Goal: Check status: Check status

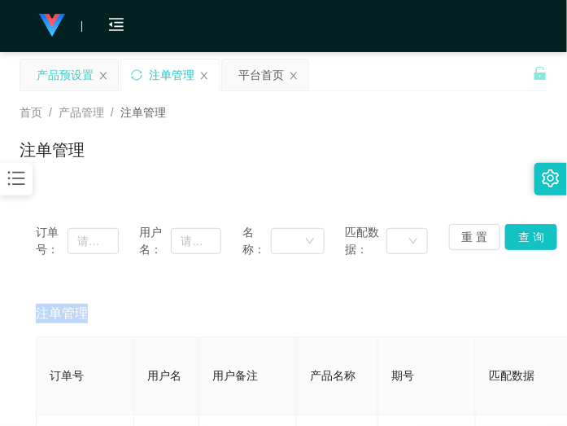
click at [59, 69] on div "产品预设置" at bounding box center [65, 74] width 57 height 31
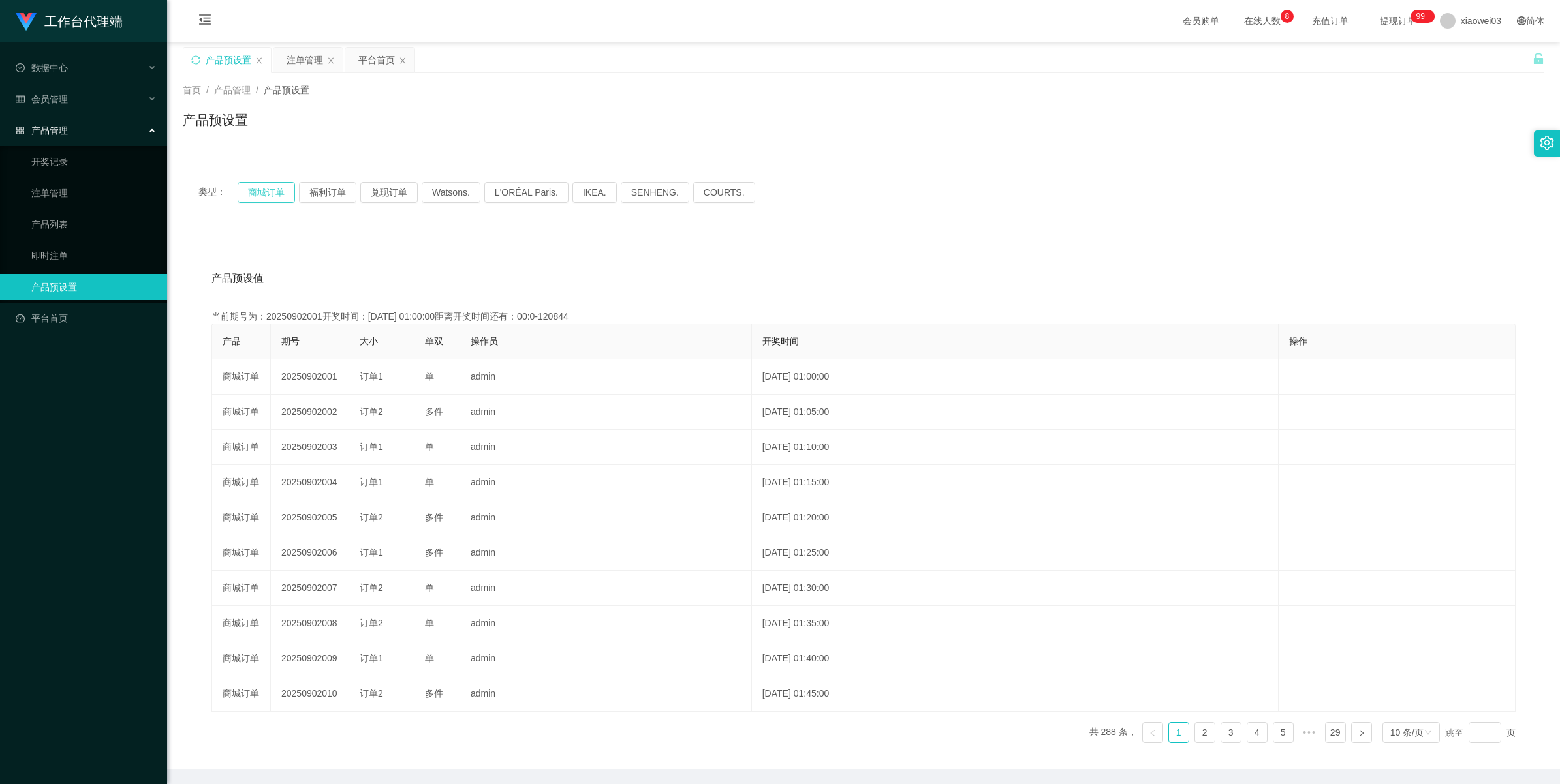
click at [261, 193] on button "商城订单" at bounding box center [266, 192] width 58 height 21
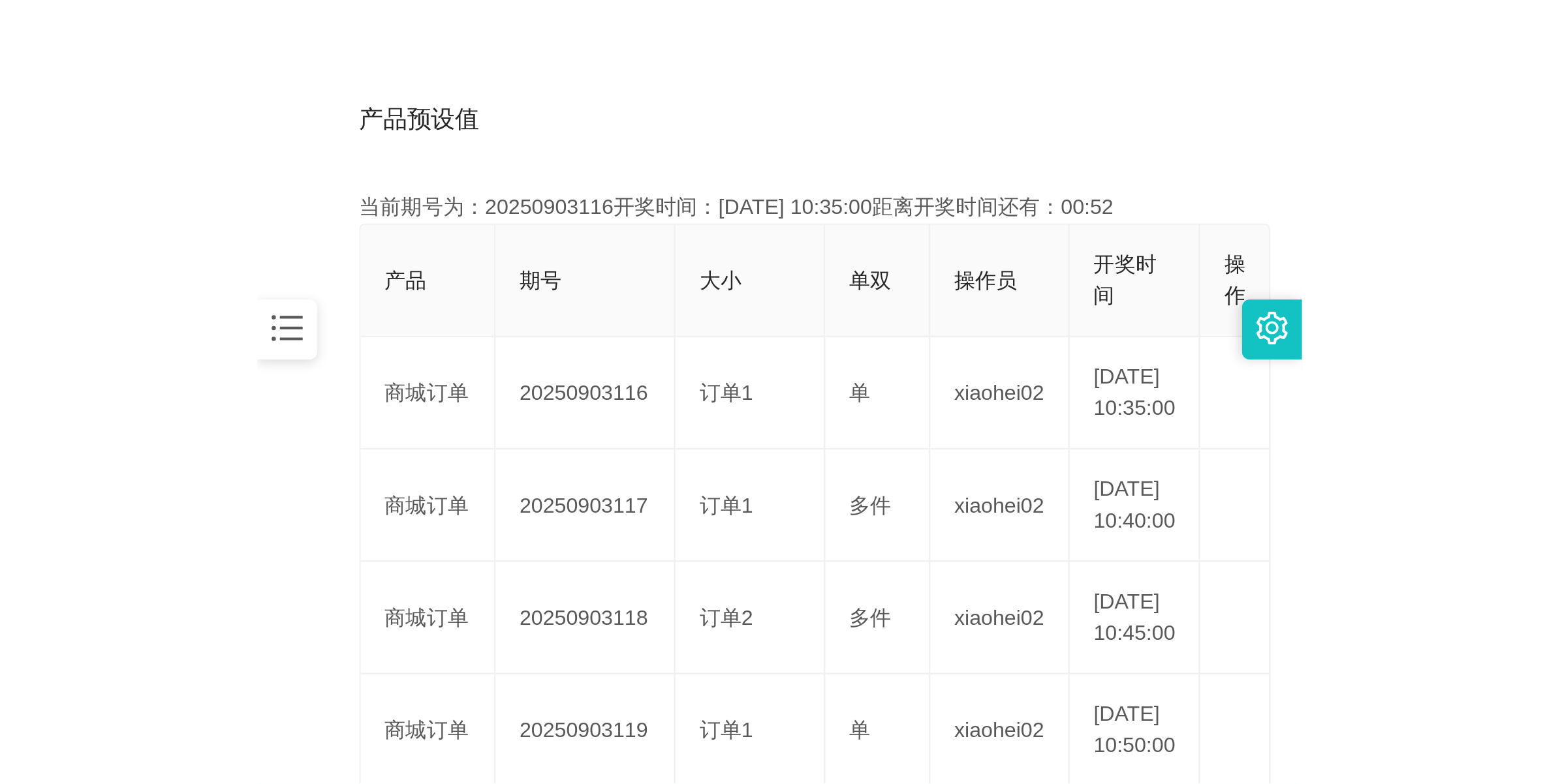
scroll to position [326, 0]
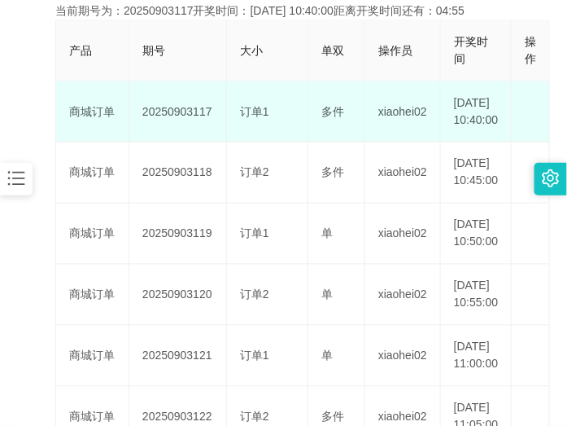
click at [185, 119] on td "20250903117" at bounding box center [178, 111] width 98 height 61
copy td "20250903117"
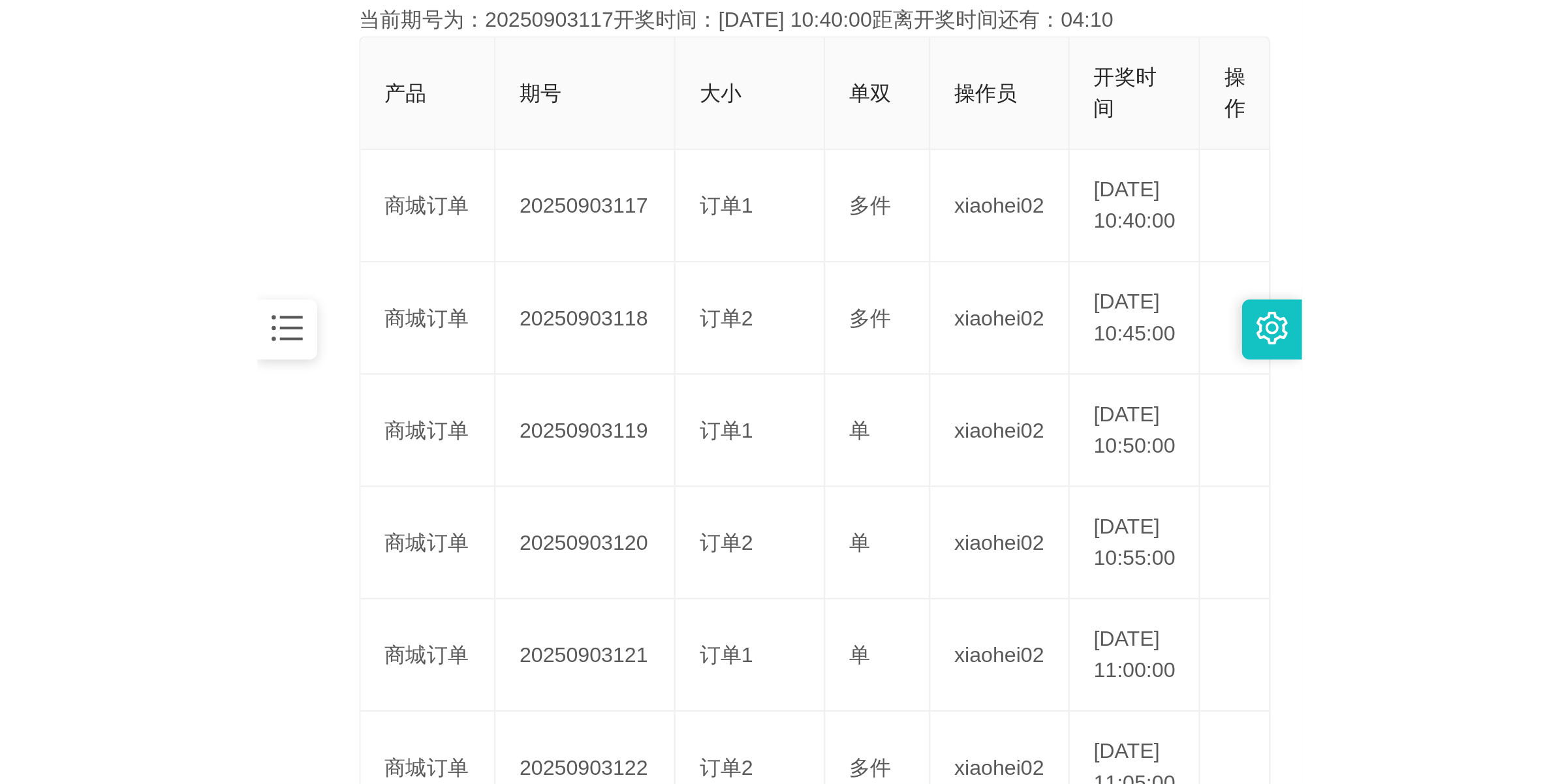
scroll to position [47, 0]
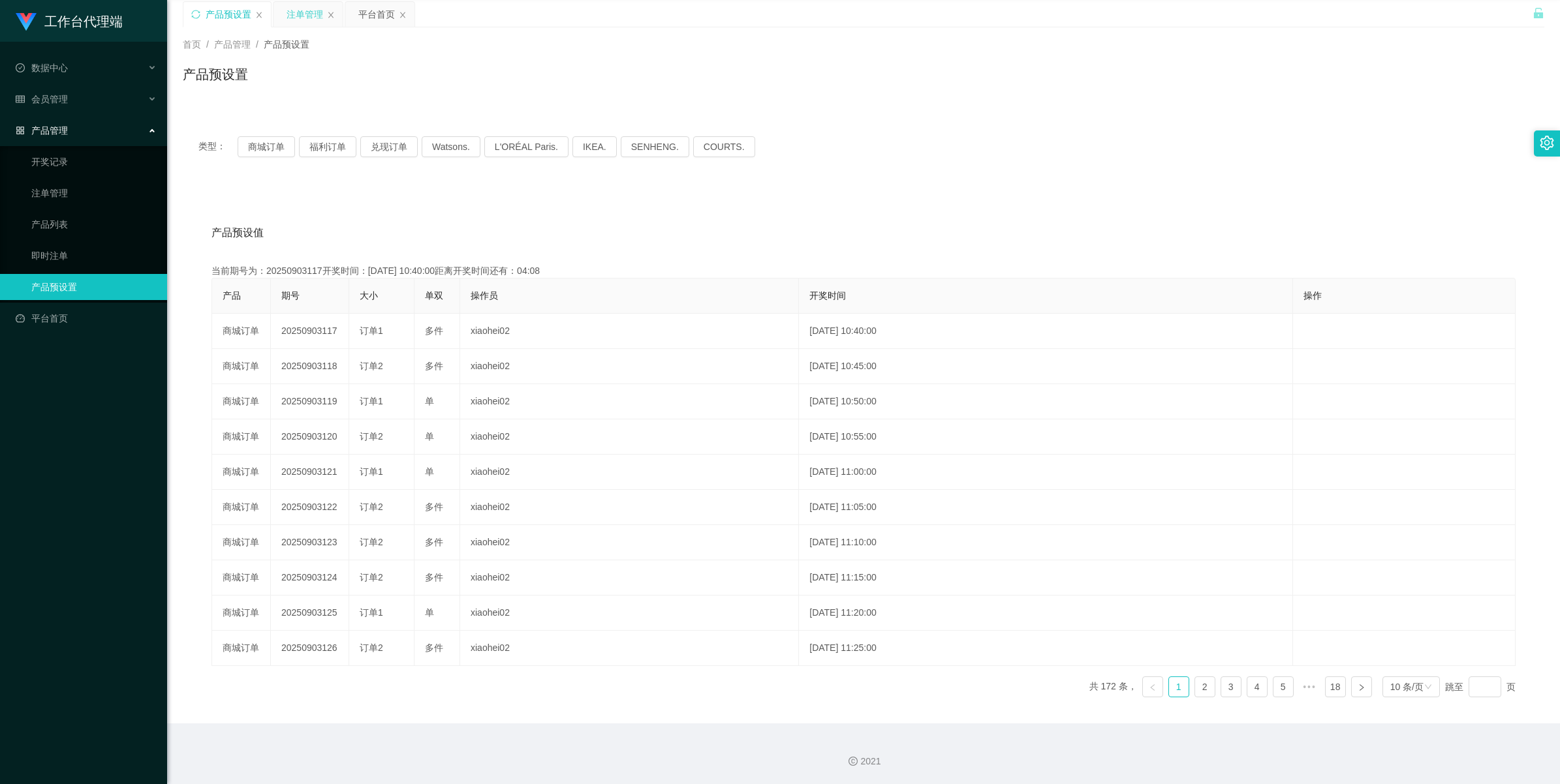
click at [308, 4] on div "注单管理" at bounding box center [305, 14] width 37 height 25
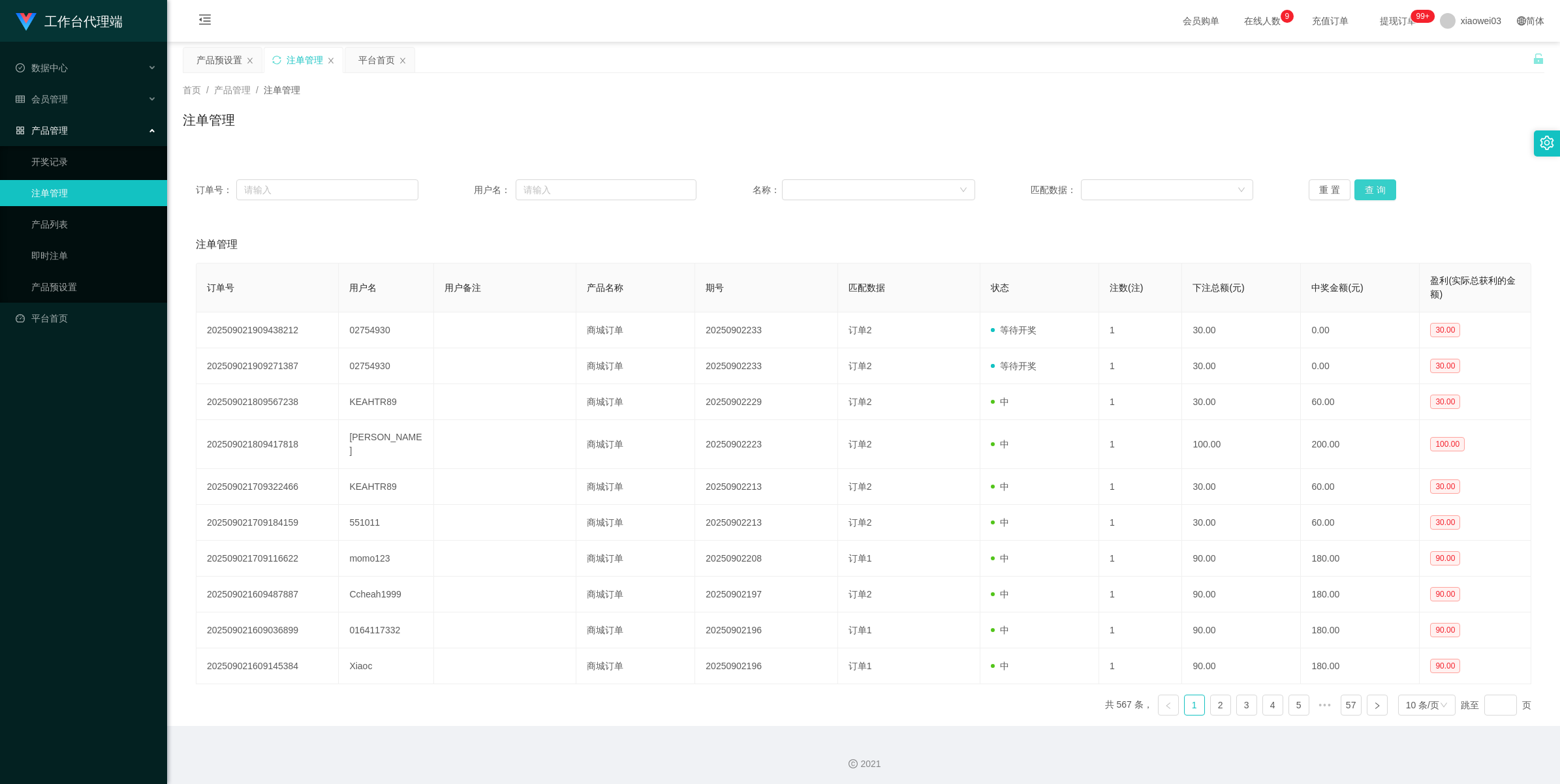
click at [454, 196] on button "查 询" at bounding box center [1376, 190] width 42 height 21
click at [454, 196] on button "查 询" at bounding box center [1376, 190] width 42 height 21
click at [454, 191] on button "查 询" at bounding box center [1376, 190] width 42 height 21
click at [454, 191] on div "重 置 查 询" at bounding box center [1420, 190] width 223 height 21
click at [454, 191] on button "查 询" at bounding box center [1376, 190] width 42 height 21
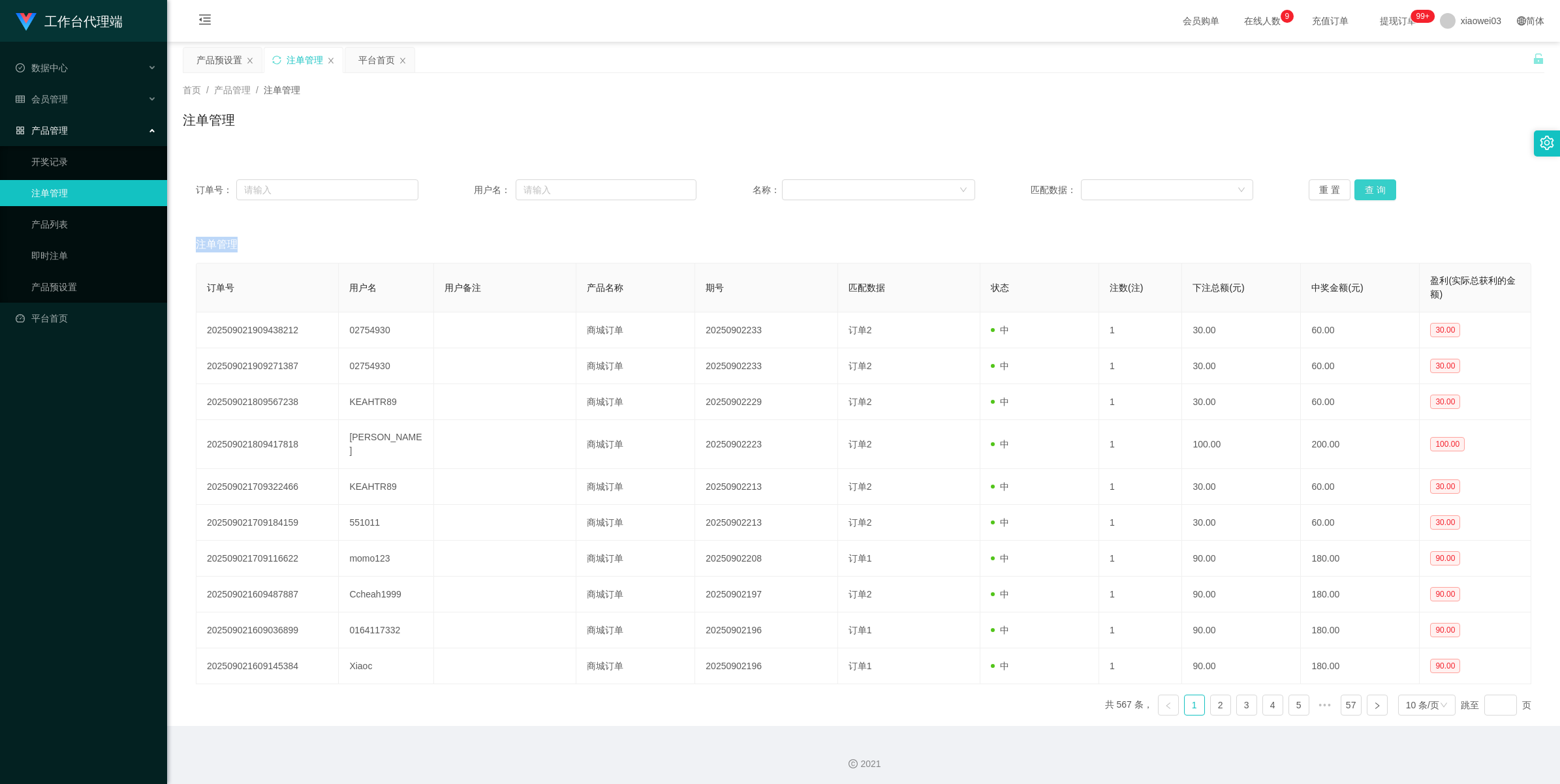
click at [454, 191] on div "重 置 查 询" at bounding box center [1420, 190] width 223 height 21
click at [454, 191] on button "查 询" at bounding box center [1376, 190] width 42 height 21
click at [454, 191] on div "重 置 查 询" at bounding box center [1420, 190] width 223 height 21
click at [454, 191] on button "查 询" at bounding box center [1376, 190] width 42 height 21
click at [454, 194] on div "重 置 查 询" at bounding box center [1420, 190] width 223 height 21
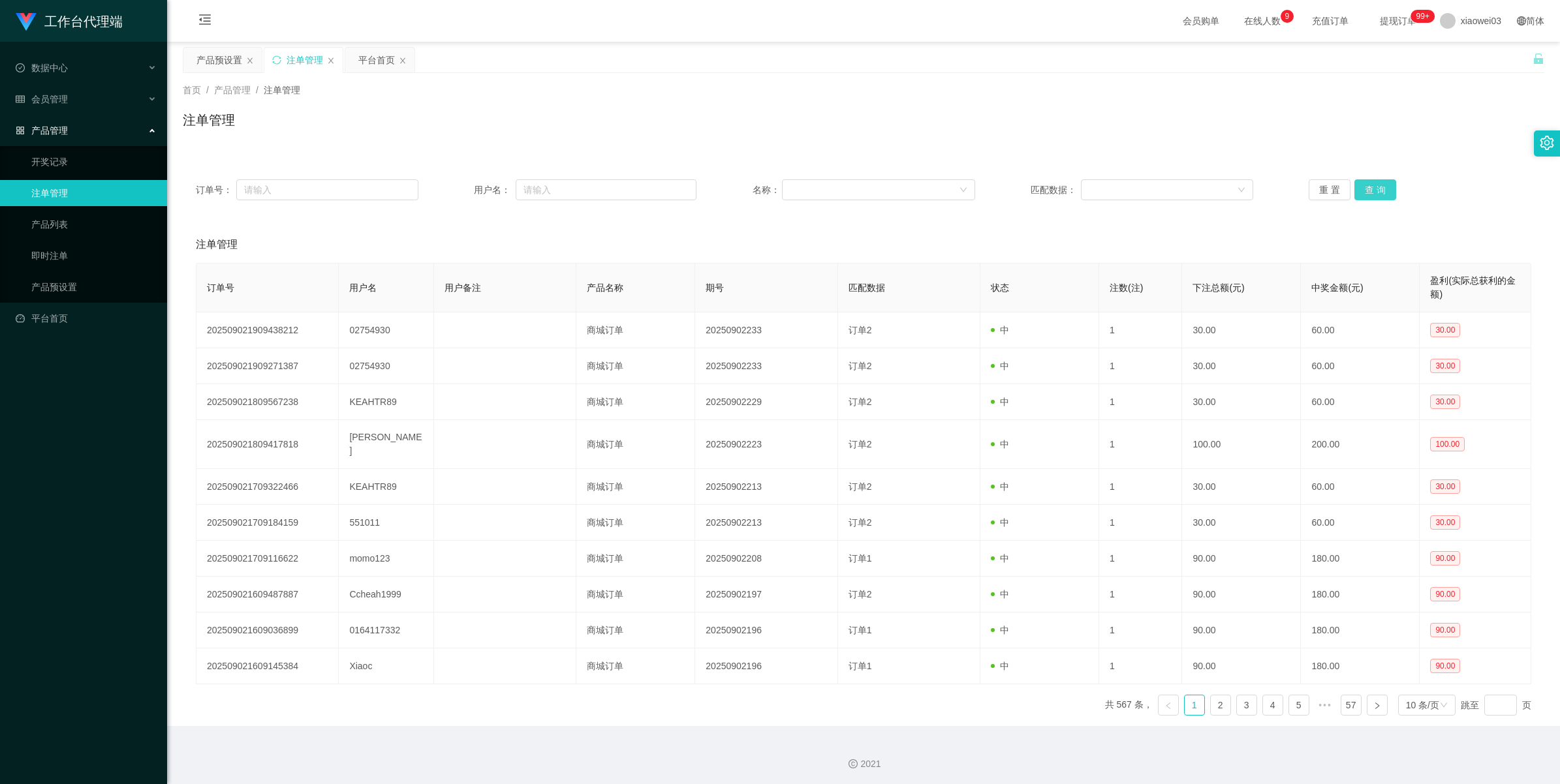
click at [454, 194] on button "查 询" at bounding box center [1376, 190] width 42 height 21
click at [454, 196] on div "重 置 查 询" at bounding box center [1420, 190] width 223 height 21
click at [454, 196] on button "查 询" at bounding box center [1376, 190] width 42 height 21
click at [454, 196] on div "重 置 查 询" at bounding box center [1420, 190] width 223 height 21
click at [454, 196] on button "查 询" at bounding box center [1383, 190] width 56 height 21
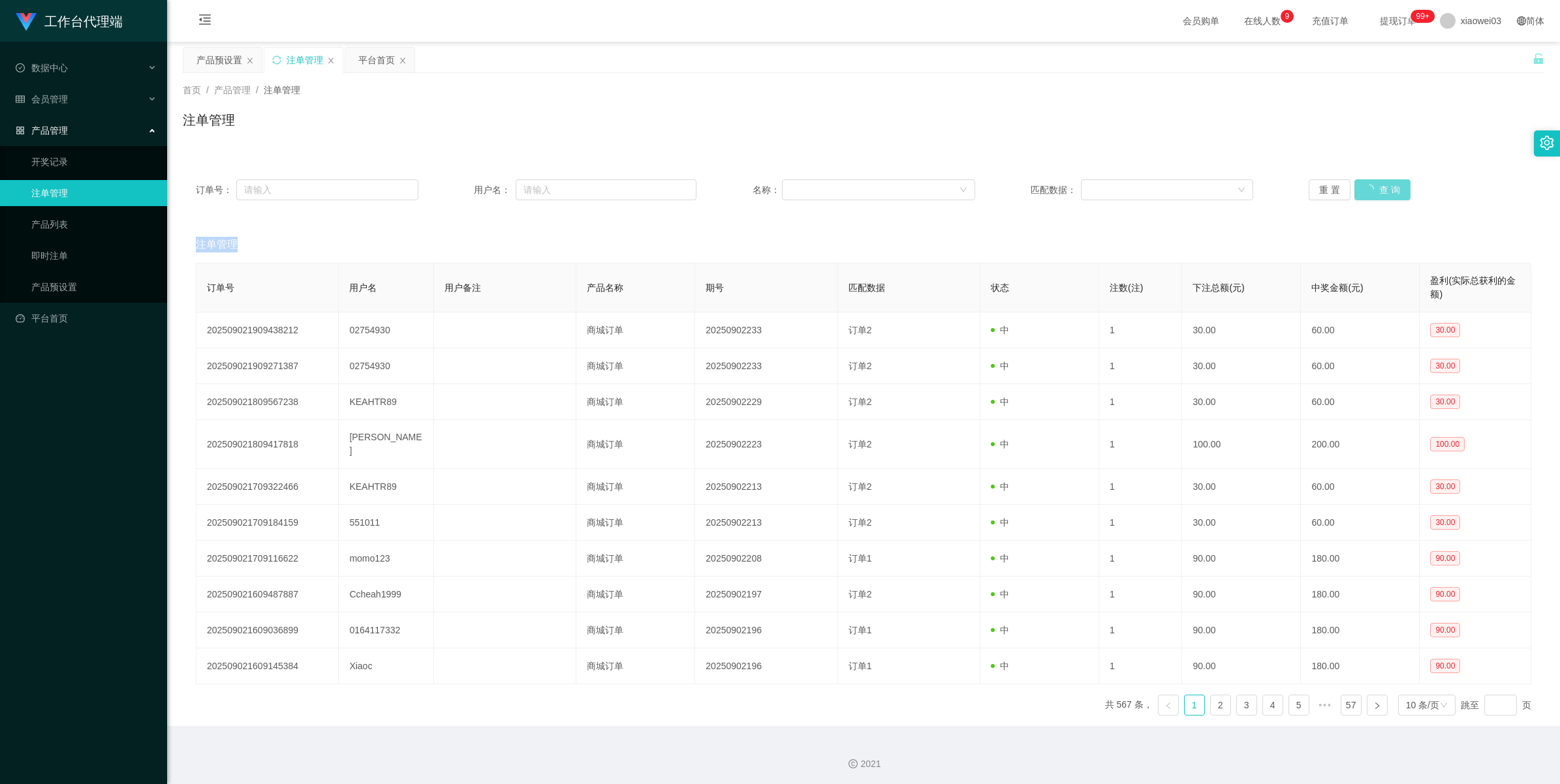
click at [454, 196] on div "重 置 查 询" at bounding box center [1420, 190] width 223 height 21
click at [454, 196] on button "查 询" at bounding box center [1376, 190] width 42 height 21
click at [454, 196] on div "重 置 查 询" at bounding box center [1420, 190] width 223 height 21
click at [454, 187] on button "重 置" at bounding box center [1330, 190] width 42 height 21
click at [454, 195] on button "查 询" at bounding box center [1376, 190] width 42 height 21
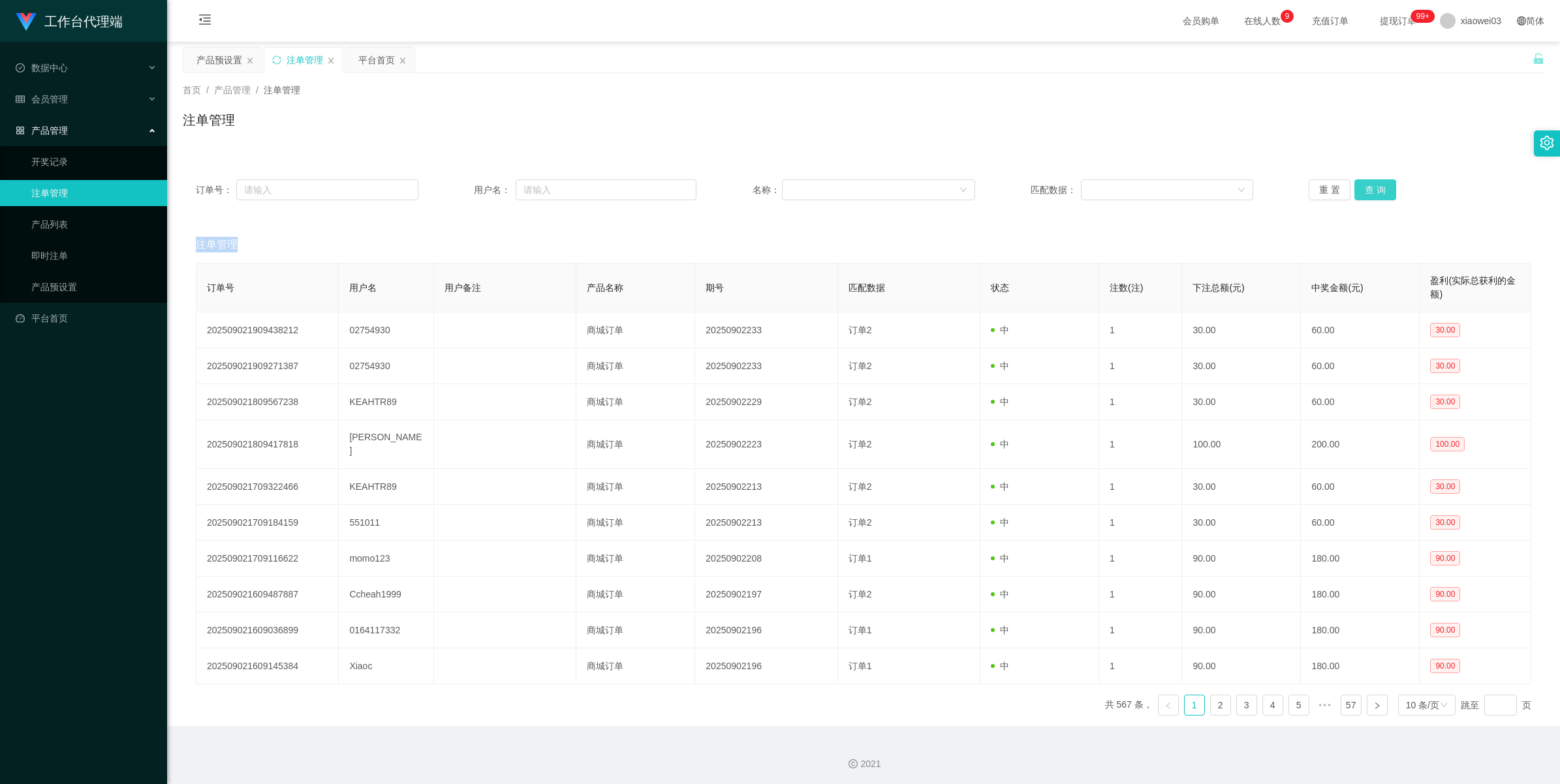
click at [454, 194] on button "查 询" at bounding box center [1376, 190] width 42 height 21
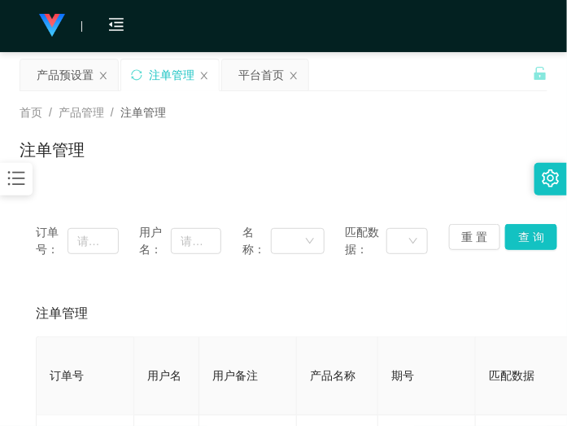
click at [77, 91] on div "首页 / 产品管理 / 注单管理 / 注单管理" at bounding box center [283, 139] width 567 height 97
click at [77, 77] on div "产品预设置" at bounding box center [65, 74] width 57 height 31
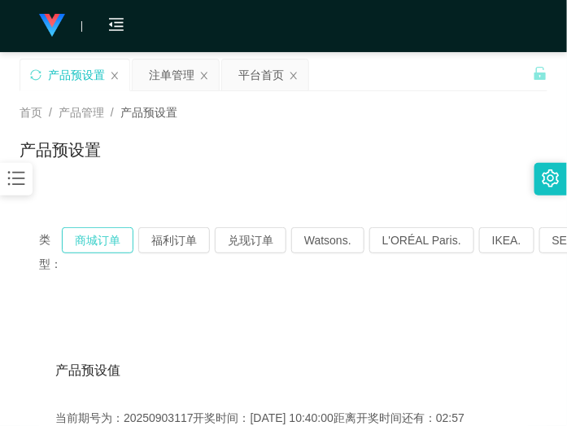
click at [107, 245] on button "商城订单" at bounding box center [98, 240] width 72 height 26
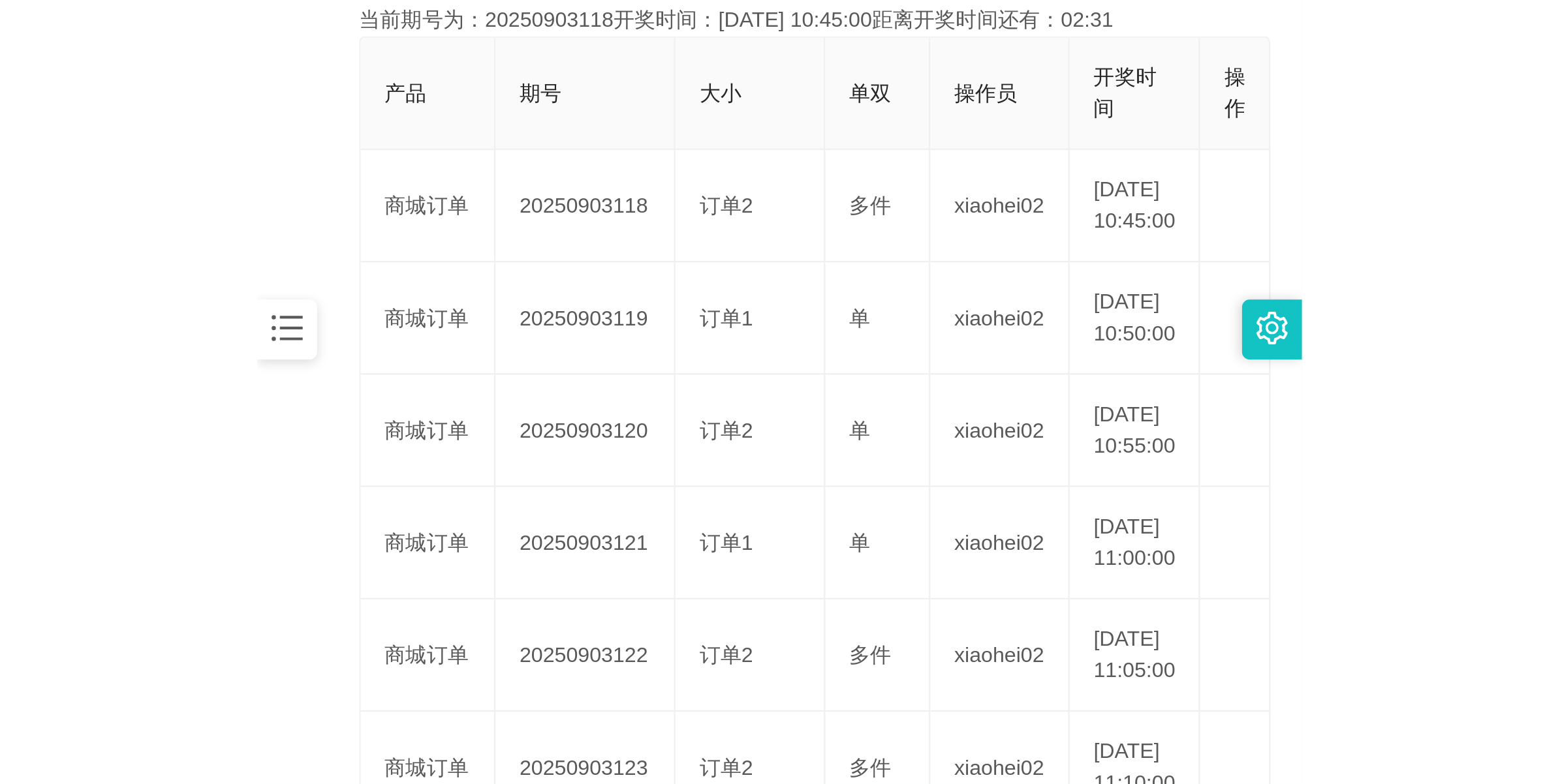
scroll to position [47, 0]
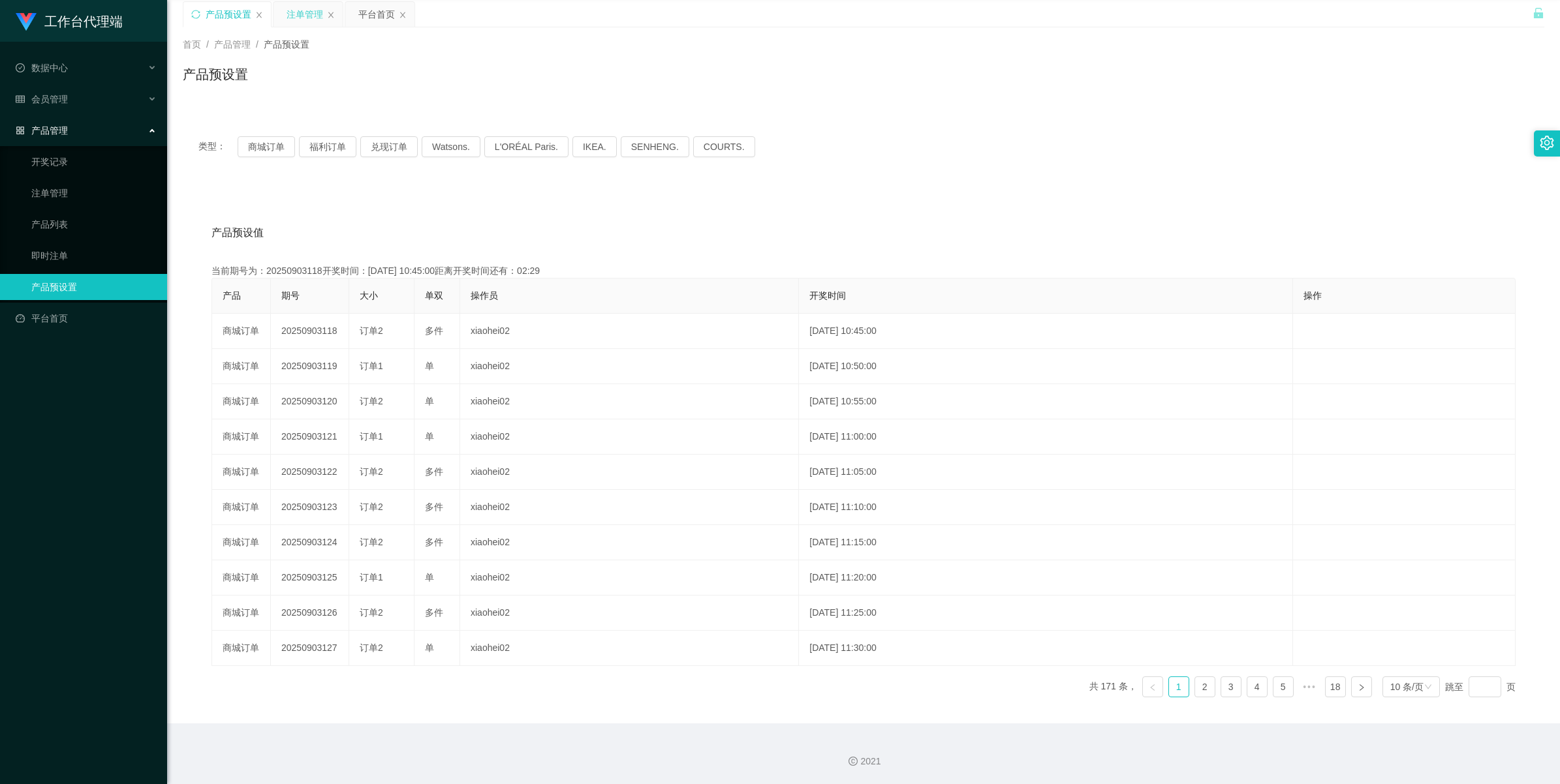
click at [306, 19] on div "注单管理" at bounding box center [305, 14] width 37 height 25
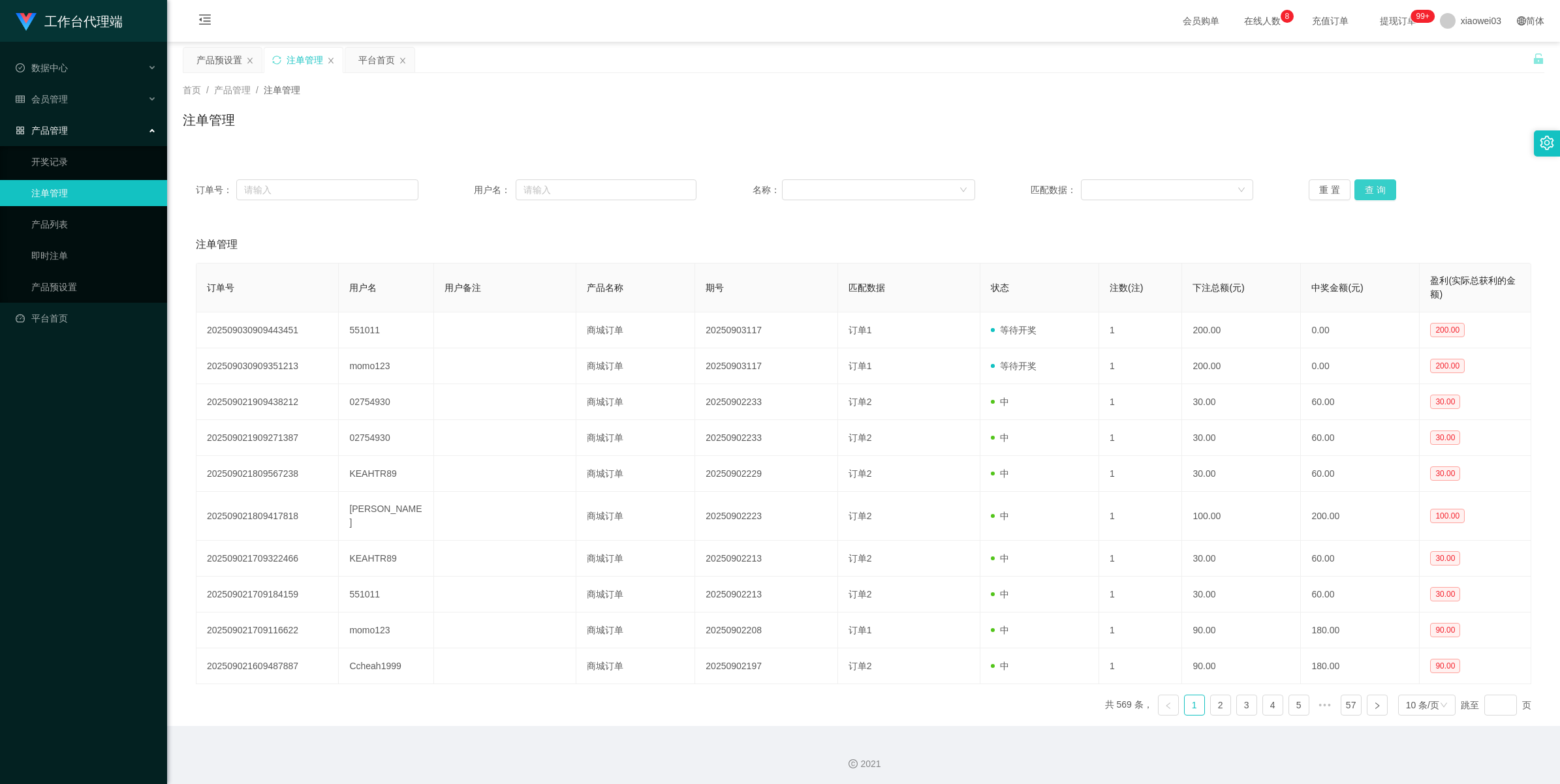
click at [454, 187] on button "查 询" at bounding box center [1376, 190] width 42 height 21
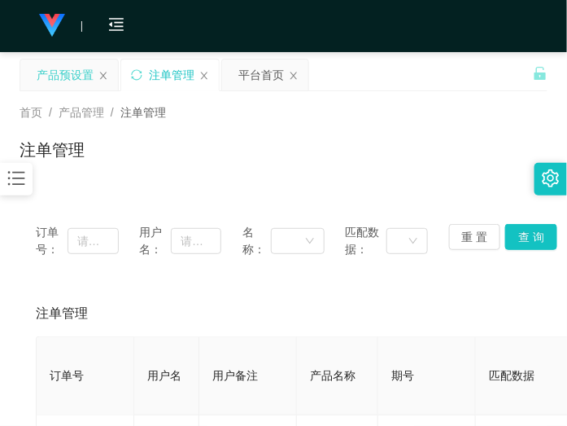
click at [78, 79] on div "产品预设置" at bounding box center [65, 74] width 57 height 31
